Goal: Find specific page/section: Find specific page/section

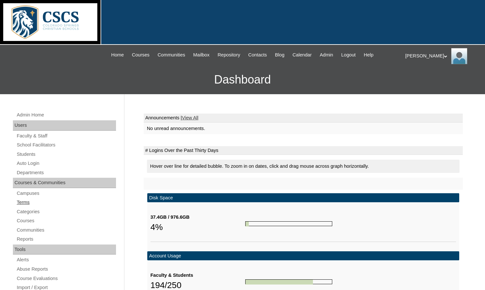
click at [25, 200] on link "Terms" at bounding box center [66, 202] width 100 height 8
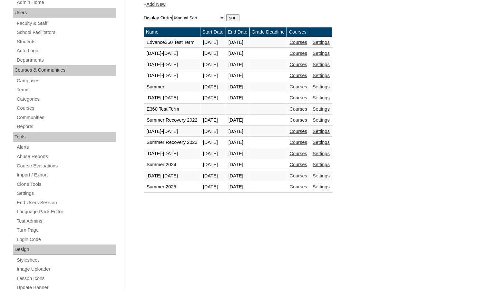
scroll to position [161, 0]
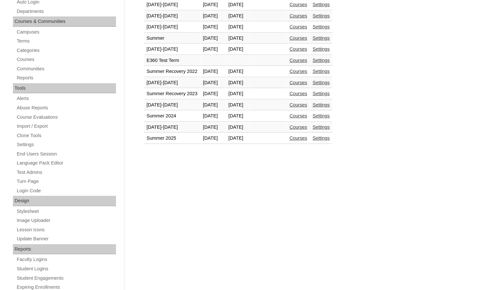
click at [307, 125] on link "Courses" at bounding box center [299, 127] width 18 height 5
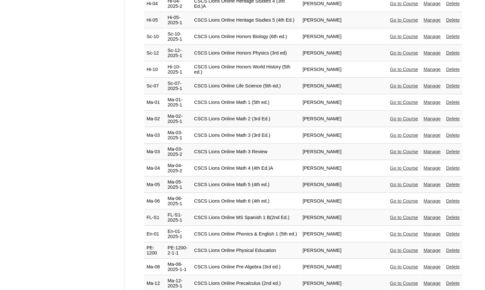
scroll to position [1428, 0]
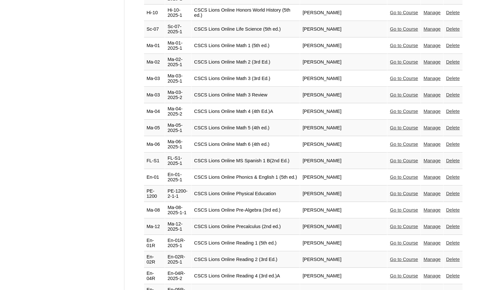
select select "admin_courses.php?semester=51&page=3"
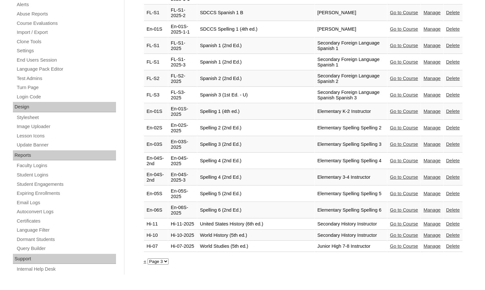
scroll to position [256, 0]
click at [155, 258] on select "Page 1 Page 2 Page 3" at bounding box center [158, 261] width 21 height 6
select select "admin_courses.php?semester=51&page=2"
click at [148, 258] on select "Page 1 Page 2 Page 3" at bounding box center [158, 261] width 21 height 6
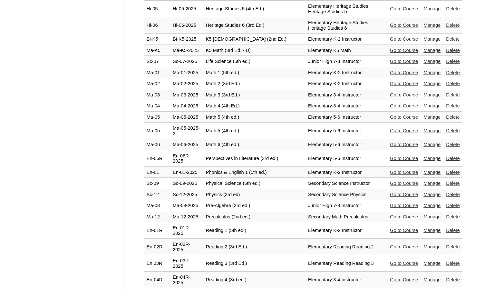
scroll to position [935, 0]
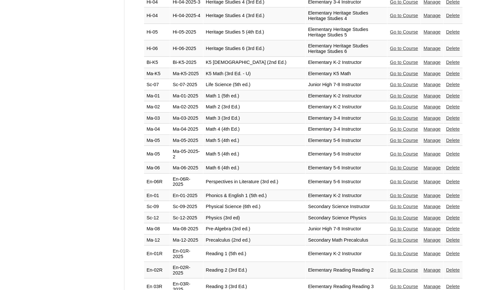
click at [390, 87] on link "Go to Course" at bounding box center [404, 84] width 28 height 5
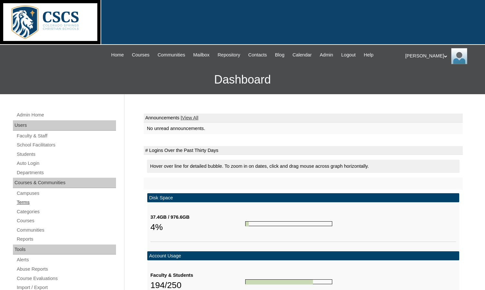
click at [32, 200] on link "Terms" at bounding box center [66, 202] width 100 height 8
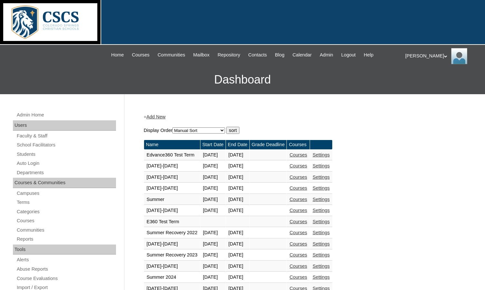
scroll to position [161, 0]
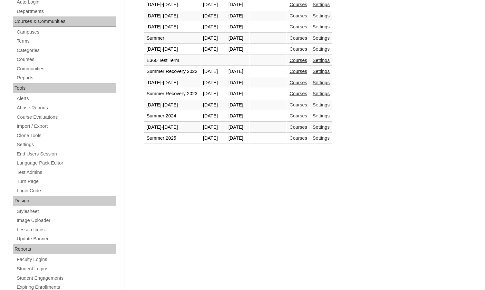
click at [307, 129] on link "Courses" at bounding box center [299, 127] width 18 height 5
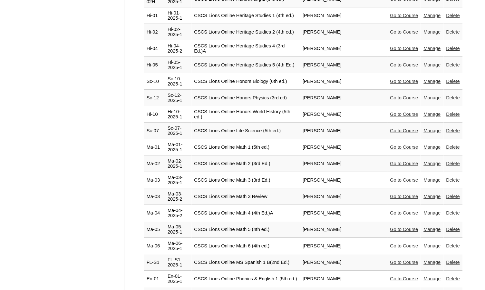
scroll to position [1428, 0]
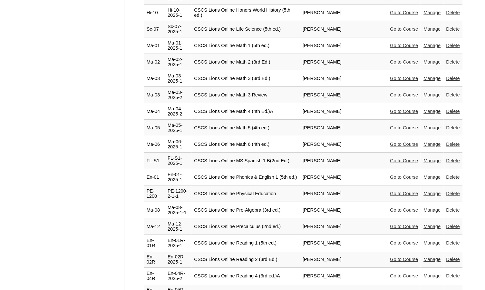
select select "admin_courses.php?semester=51&page=2"
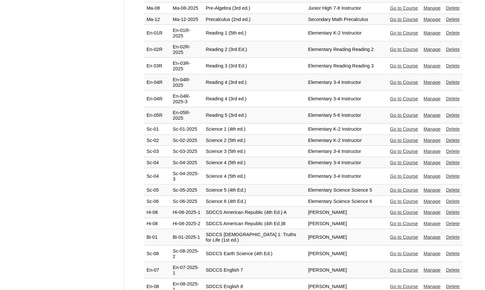
scroll to position [1145, 0]
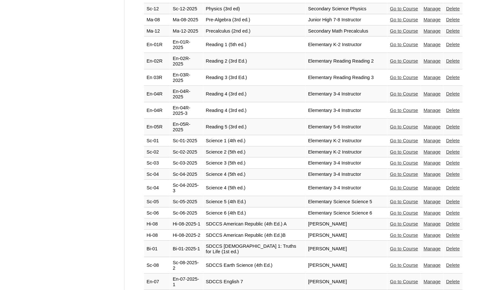
click at [404, 129] on link "Go to Course" at bounding box center [404, 126] width 28 height 5
